Goal: Task Accomplishment & Management: Use online tool/utility

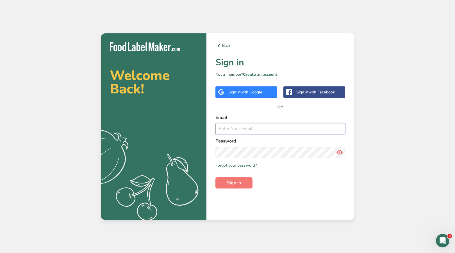
type input "[EMAIL_ADDRESS][DOMAIN_NAME]"
click at [322, 190] on div "Back Sign in Not a member? Create an account Sign in with Google Sign in with F…" at bounding box center [280, 126] width 148 height 187
click at [232, 186] on button "Sign in" at bounding box center [233, 183] width 37 height 11
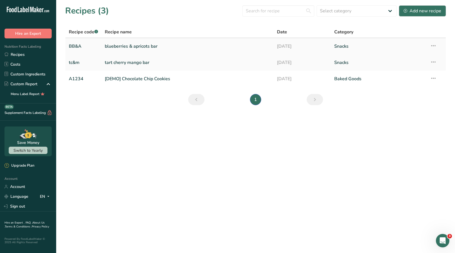
click at [191, 49] on link "blueberries & apricots bar" at bounding box center [187, 46] width 165 height 12
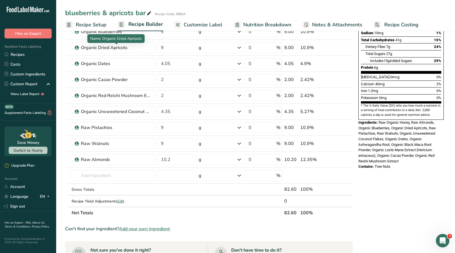
scroll to position [119, 0]
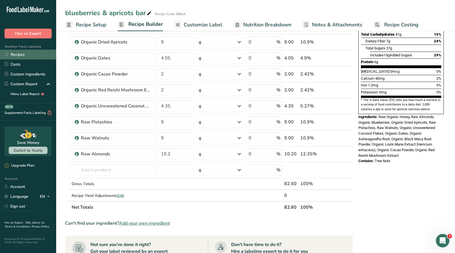
click at [21, 55] on link "Recipes" at bounding box center [28, 55] width 56 height 10
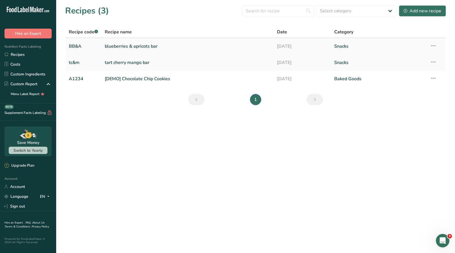
click at [219, 47] on link "blueberries & apricots bar" at bounding box center [187, 46] width 165 height 12
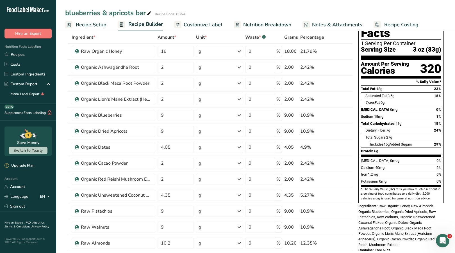
scroll to position [27, 0]
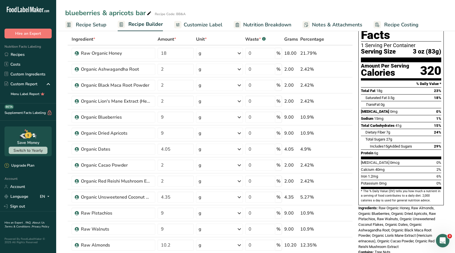
click at [46, 130] on div "Save Money Switch to Yearly" at bounding box center [27, 142] width 47 height 30
click at [24, 188] on link "Account" at bounding box center [28, 187] width 56 height 10
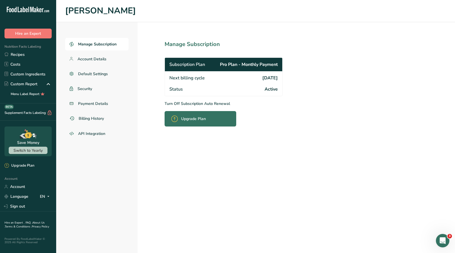
click at [185, 103] on p "Turn Off Subscription Auto Renewal" at bounding box center [236, 104] width 143 height 6
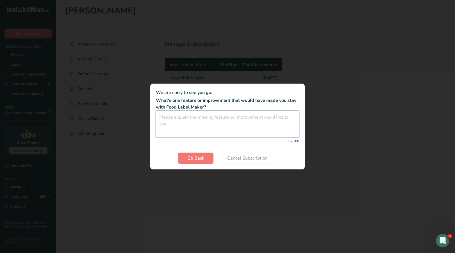
click at [235, 118] on textarea "Cancel subscription modal" at bounding box center [227, 124] width 143 height 27
type textarea "short term cost"
click at [236, 158] on span "Cancel Subscription" at bounding box center [247, 158] width 40 height 7
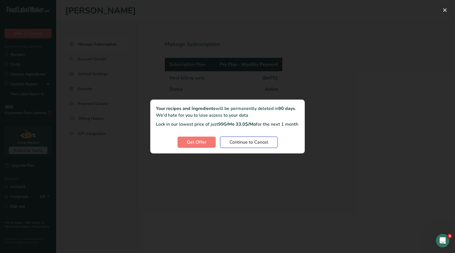
click at [265, 144] on span "Continue to Cancel" at bounding box center [248, 142] width 39 height 7
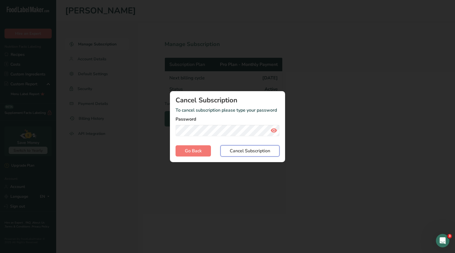
click at [231, 150] on span "Cancel Subscription" at bounding box center [250, 151] width 40 height 7
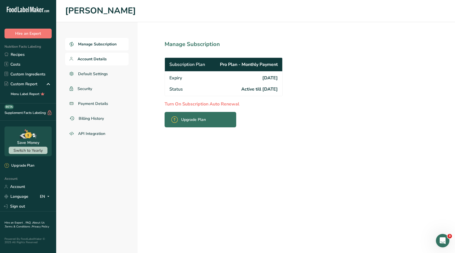
click at [97, 60] on span "Account Details" at bounding box center [92, 59] width 29 height 6
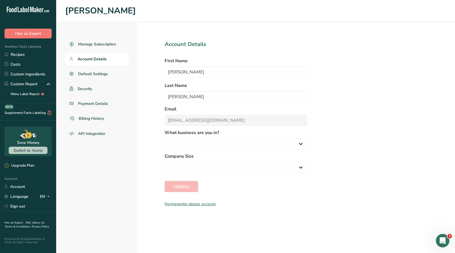
select select
click at [35, 76] on link "Custom Ingredients" at bounding box center [28, 74] width 56 height 10
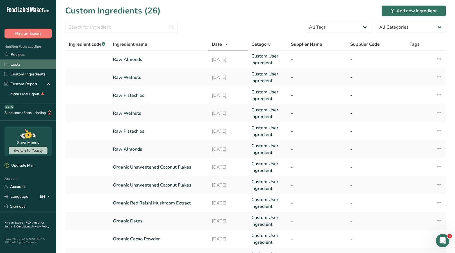
click at [42, 67] on link "Costs" at bounding box center [28, 65] width 56 height 10
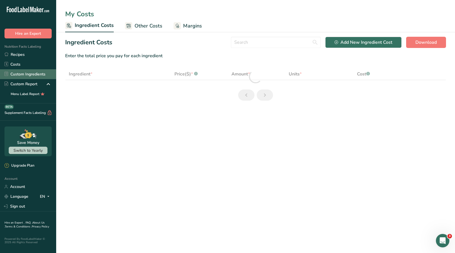
select select "1"
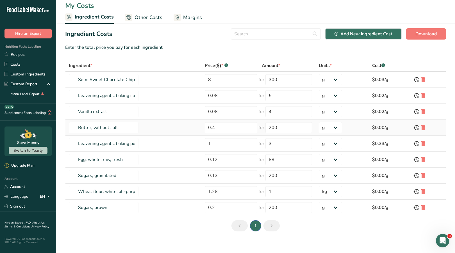
scroll to position [9, 0]
click at [151, 17] on span "Other Costs" at bounding box center [149, 17] width 28 height 8
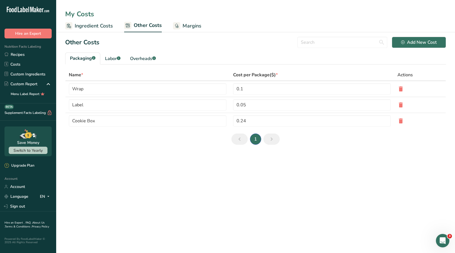
click at [194, 27] on span "Margins" at bounding box center [192, 26] width 19 height 8
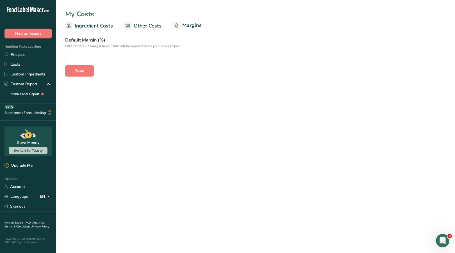
click at [145, 25] on span "Other Costs" at bounding box center [148, 26] width 28 height 8
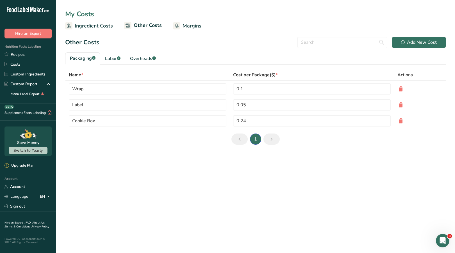
click at [99, 26] on span "Ingredient Costs" at bounding box center [94, 26] width 38 height 8
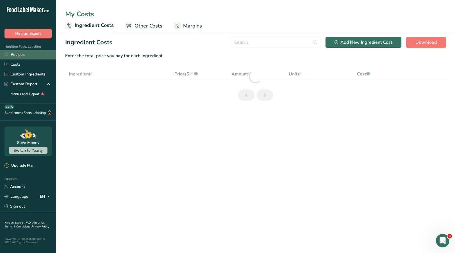
select select "1"
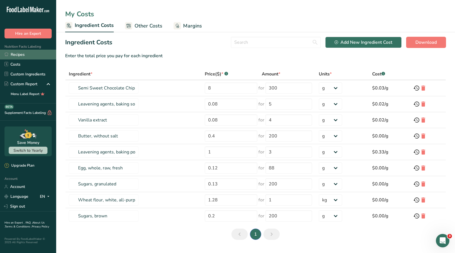
click at [22, 57] on link "Recipes" at bounding box center [28, 55] width 56 height 10
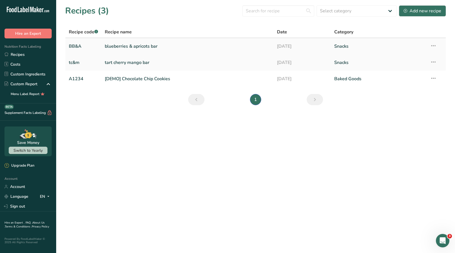
click at [272, 47] on td "blueberries & apricots bar" at bounding box center [187, 46] width 172 height 16
click at [280, 46] on link "[DATE]" at bounding box center [302, 46] width 51 height 12
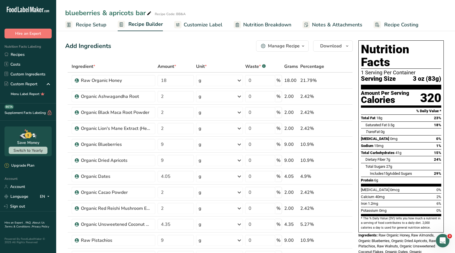
click at [399, 25] on span "Recipe Costing" at bounding box center [401, 25] width 34 height 8
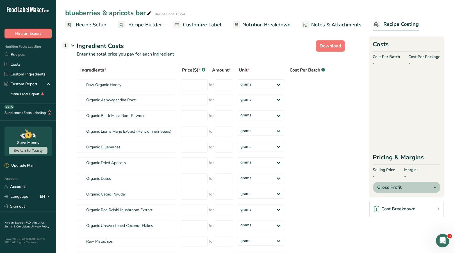
click at [329, 29] on link "Notes & Attachments" at bounding box center [332, 25] width 60 height 13
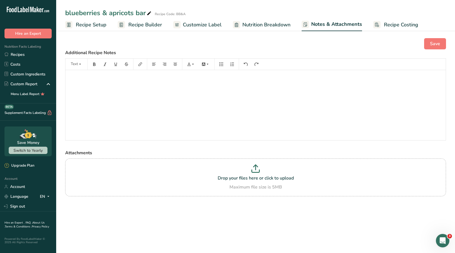
click at [269, 24] on span "Nutrition Breakdown" at bounding box center [266, 25] width 48 height 8
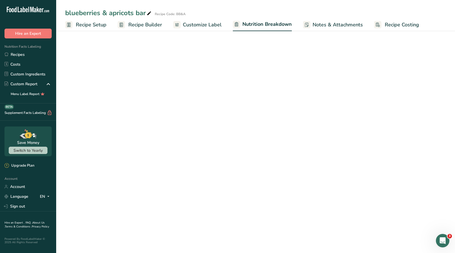
select select "Calories"
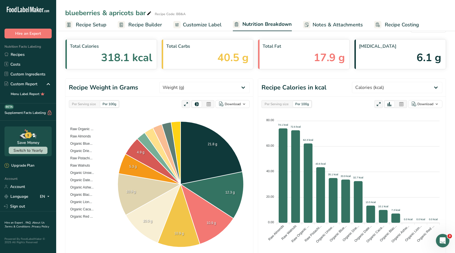
scroll to position [20, 0]
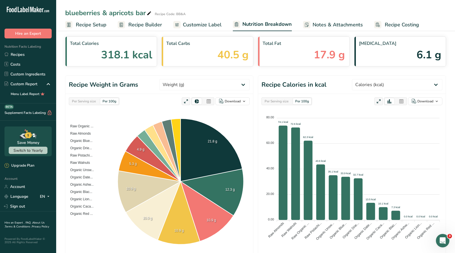
click at [205, 23] on span "Customize Label" at bounding box center [202, 25] width 39 height 8
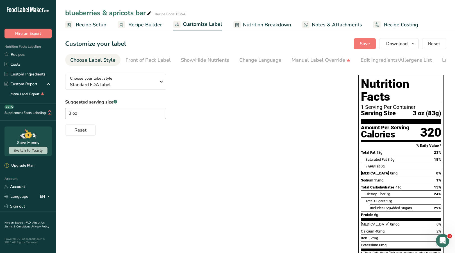
click at [157, 23] on span "Recipe Builder" at bounding box center [145, 25] width 34 height 8
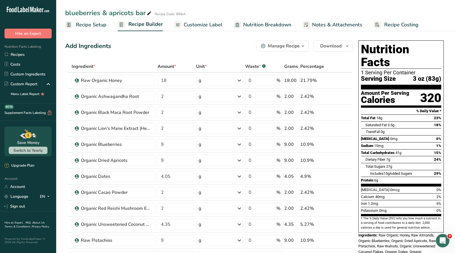
click at [99, 25] on span "Recipe Setup" at bounding box center [91, 25] width 31 height 8
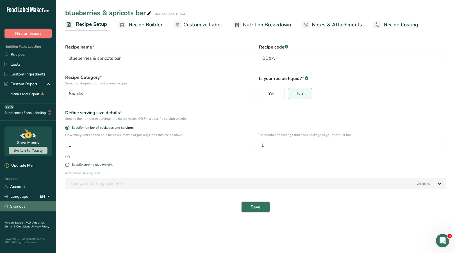
click at [17, 206] on link "Sign out" at bounding box center [28, 207] width 56 height 10
